Goal: Transaction & Acquisition: Purchase product/service

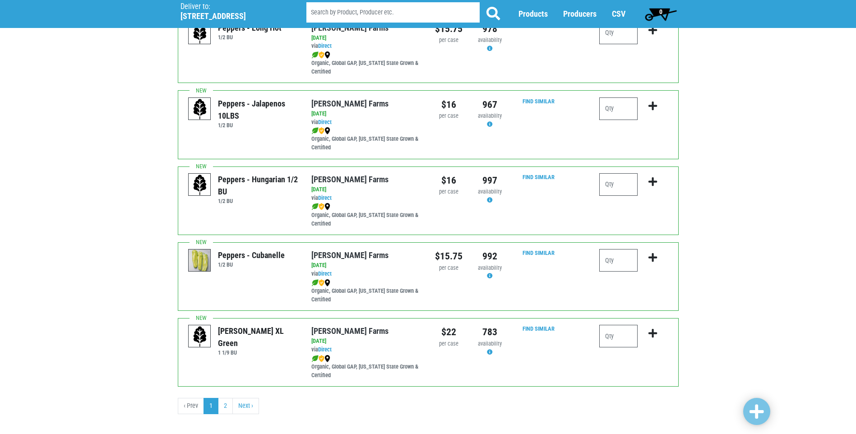
scroll to position [1237, 0]
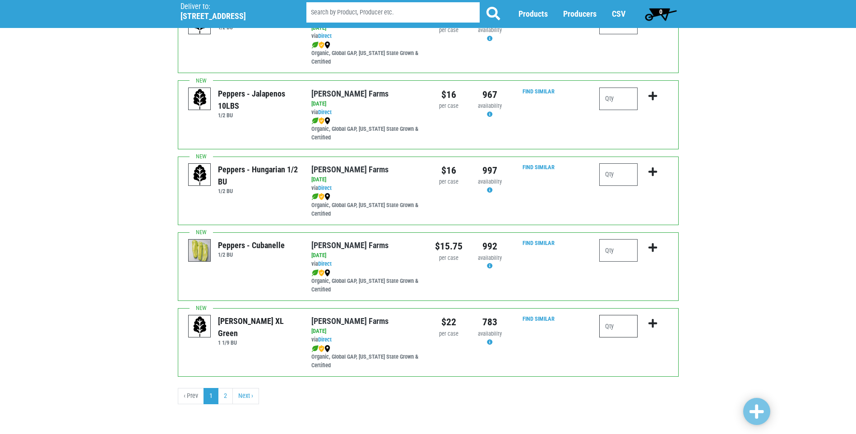
click at [619, 325] on input "number" at bounding box center [618, 326] width 38 height 23
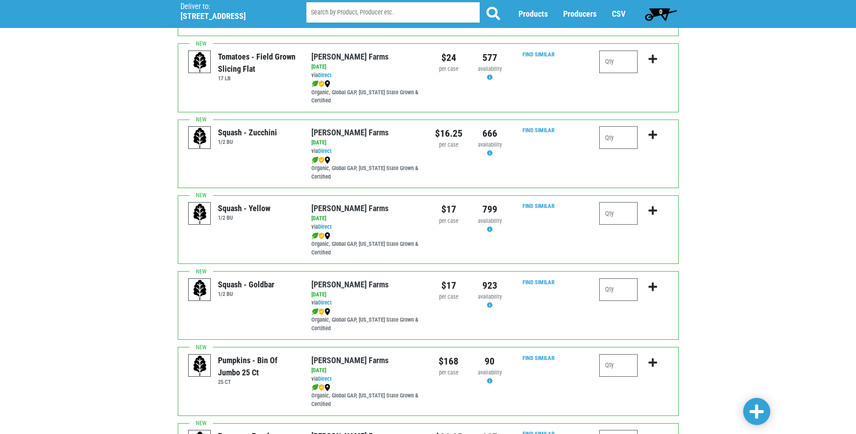
scroll to position [606, 0]
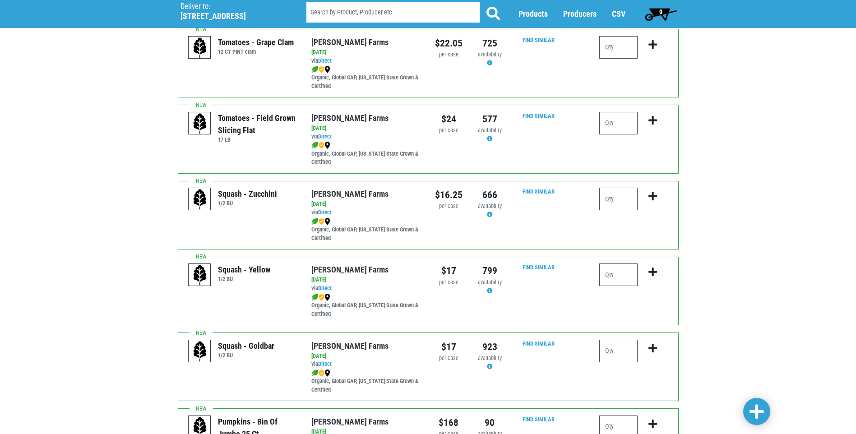
type input "4"
click at [621, 123] on input "number" at bounding box center [618, 123] width 38 height 23
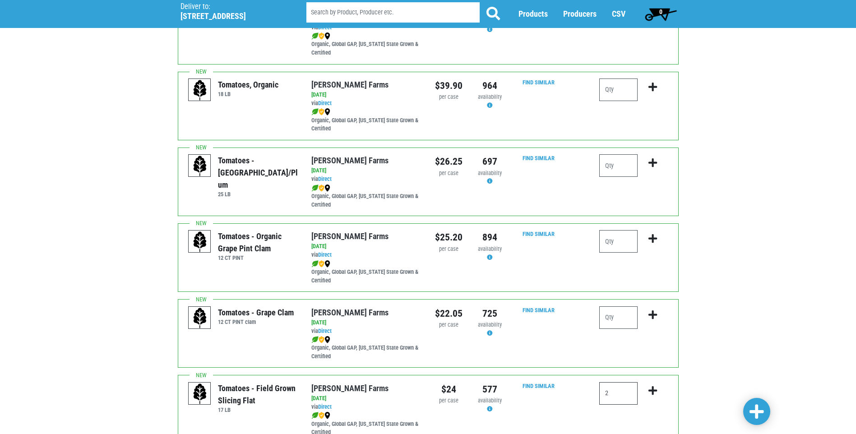
scroll to position [335, 0]
type input "2"
click at [606, 163] on input "number" at bounding box center [618, 166] width 38 height 23
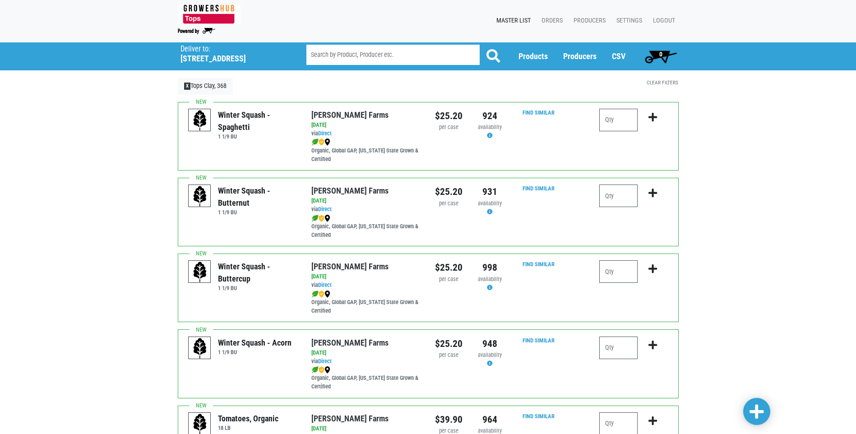
scroll to position [0, 0]
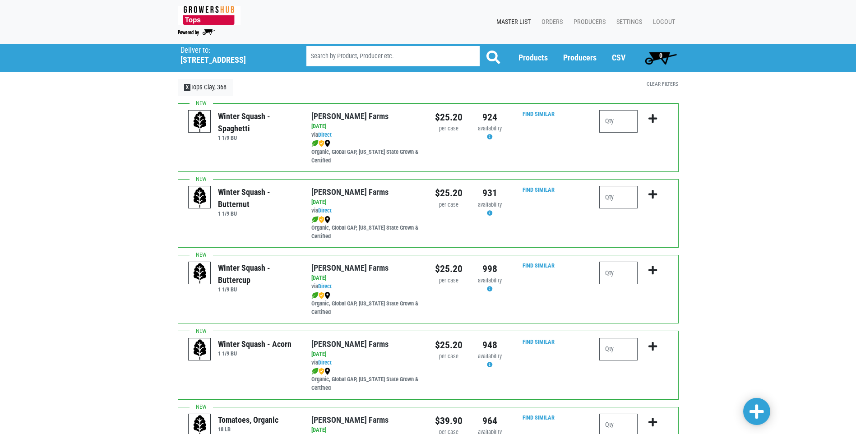
type input "1"
click at [759, 406] on span at bounding box center [756, 412] width 14 height 16
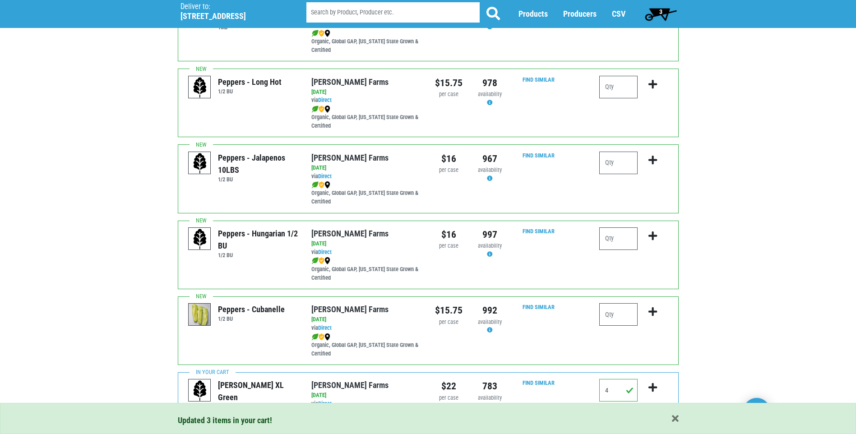
scroll to position [1237, 0]
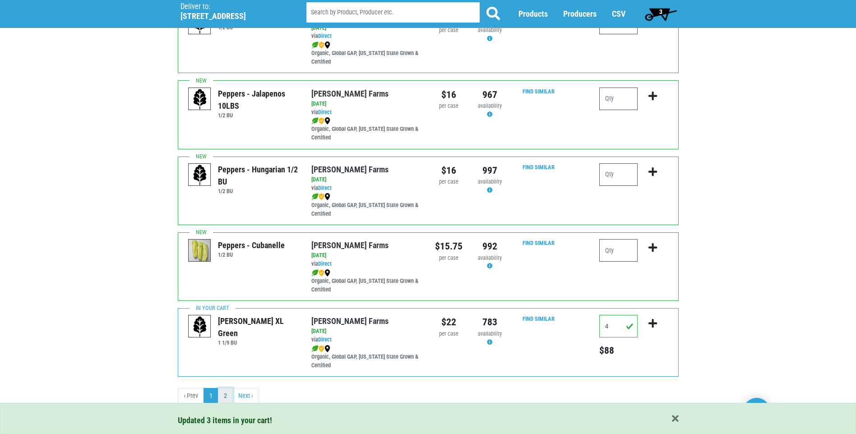
click at [227, 396] on link "2" at bounding box center [225, 396] width 15 height 16
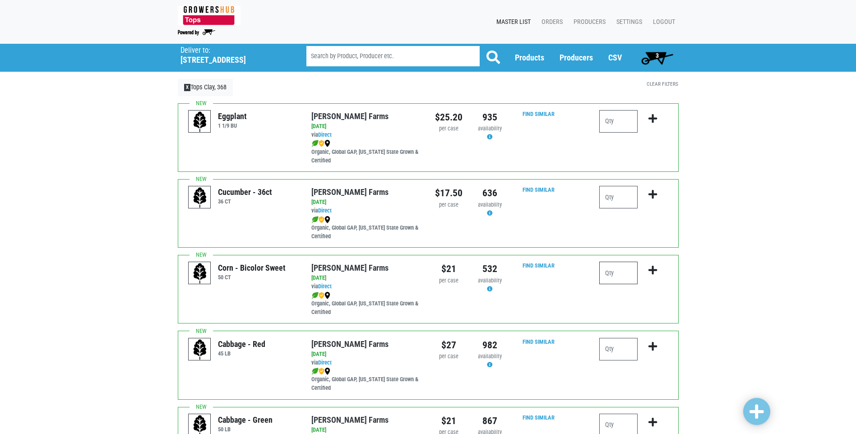
click at [627, 279] on input "number" at bounding box center [618, 273] width 38 height 23
type input "4"
click at [628, 202] on input "number" at bounding box center [618, 197] width 38 height 23
type input "2"
click at [754, 414] on span at bounding box center [756, 412] width 14 height 16
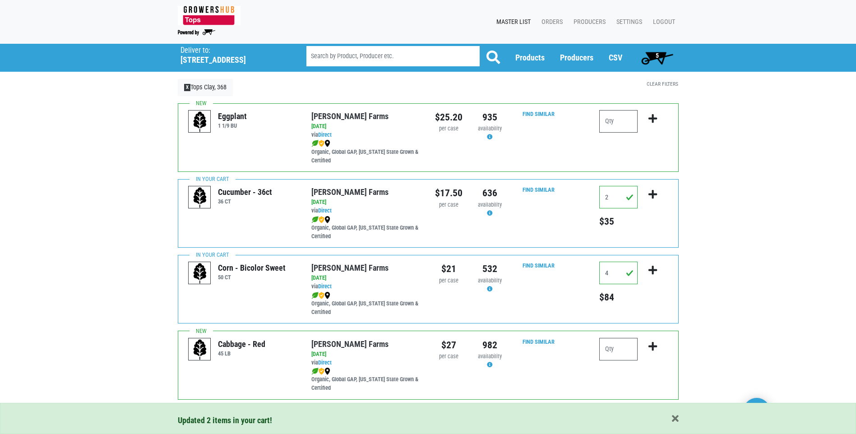
click at [663, 56] on span "5" at bounding box center [657, 58] width 40 height 18
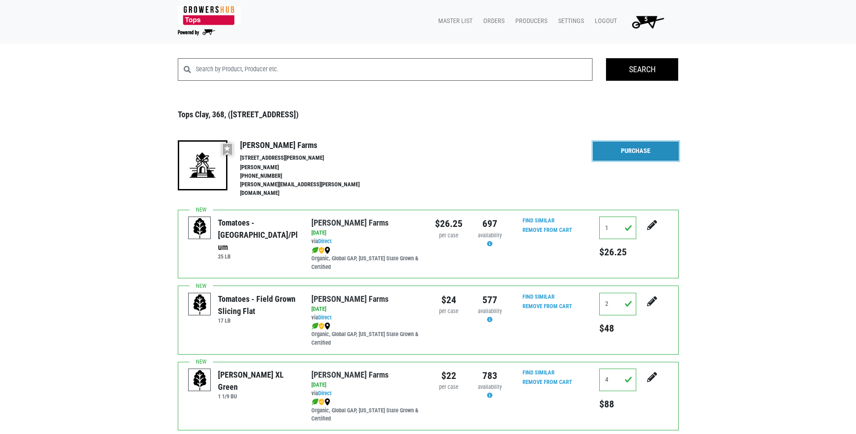
click at [632, 147] on link "Purchase" at bounding box center [636, 151] width 86 height 19
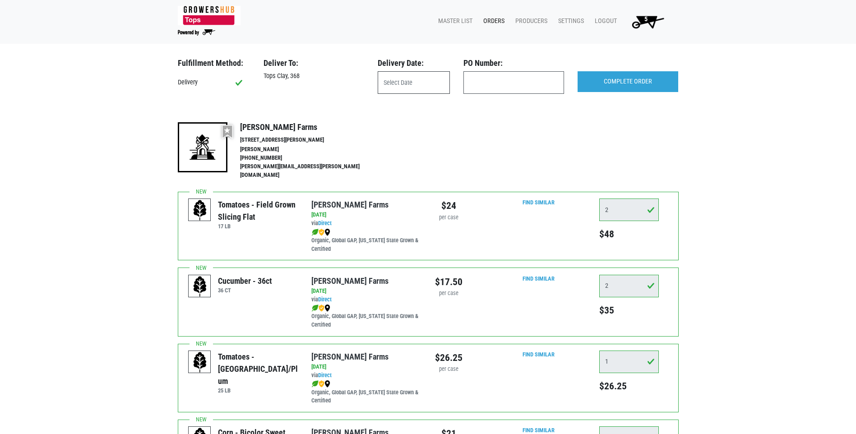
click at [404, 78] on input "text" at bounding box center [414, 82] width 72 height 23
click at [490, 199] on span "29" at bounding box center [487, 202] width 18 height 18
type input "[DATE]"
click at [670, 84] on input "COMPLETE ORDER" at bounding box center [628, 81] width 101 height 21
